Goal: Navigation & Orientation: Find specific page/section

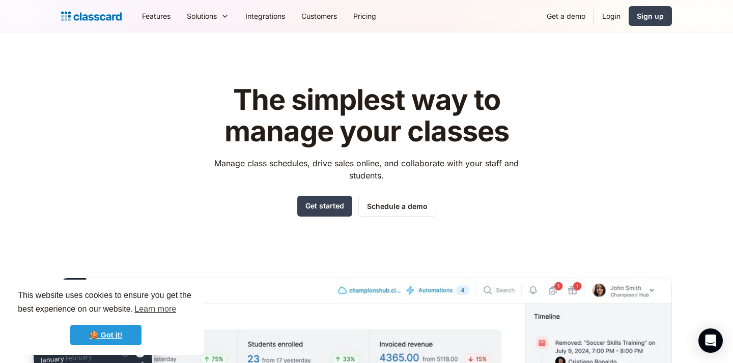
click at [127, 336] on link "🍪 Got it!" at bounding box center [105, 335] width 71 height 20
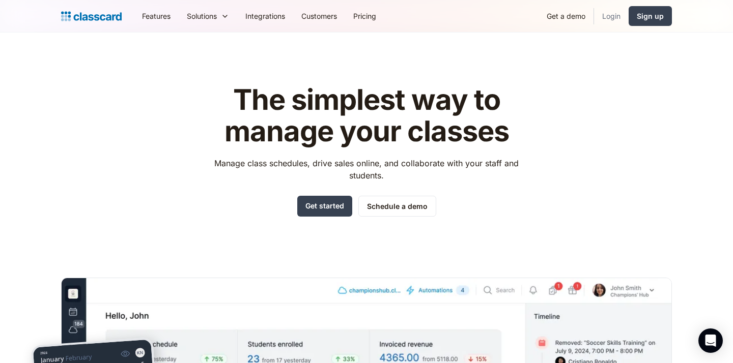
click at [612, 18] on link "Login" at bounding box center [611, 16] width 35 height 23
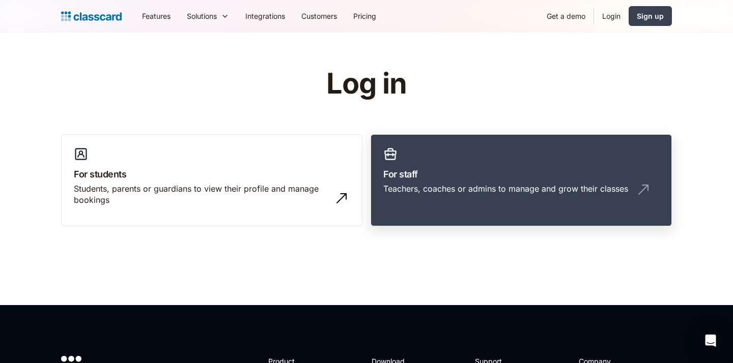
click at [540, 171] on h3 "For staff" at bounding box center [521, 174] width 276 height 14
